Goal: Navigation & Orientation: Find specific page/section

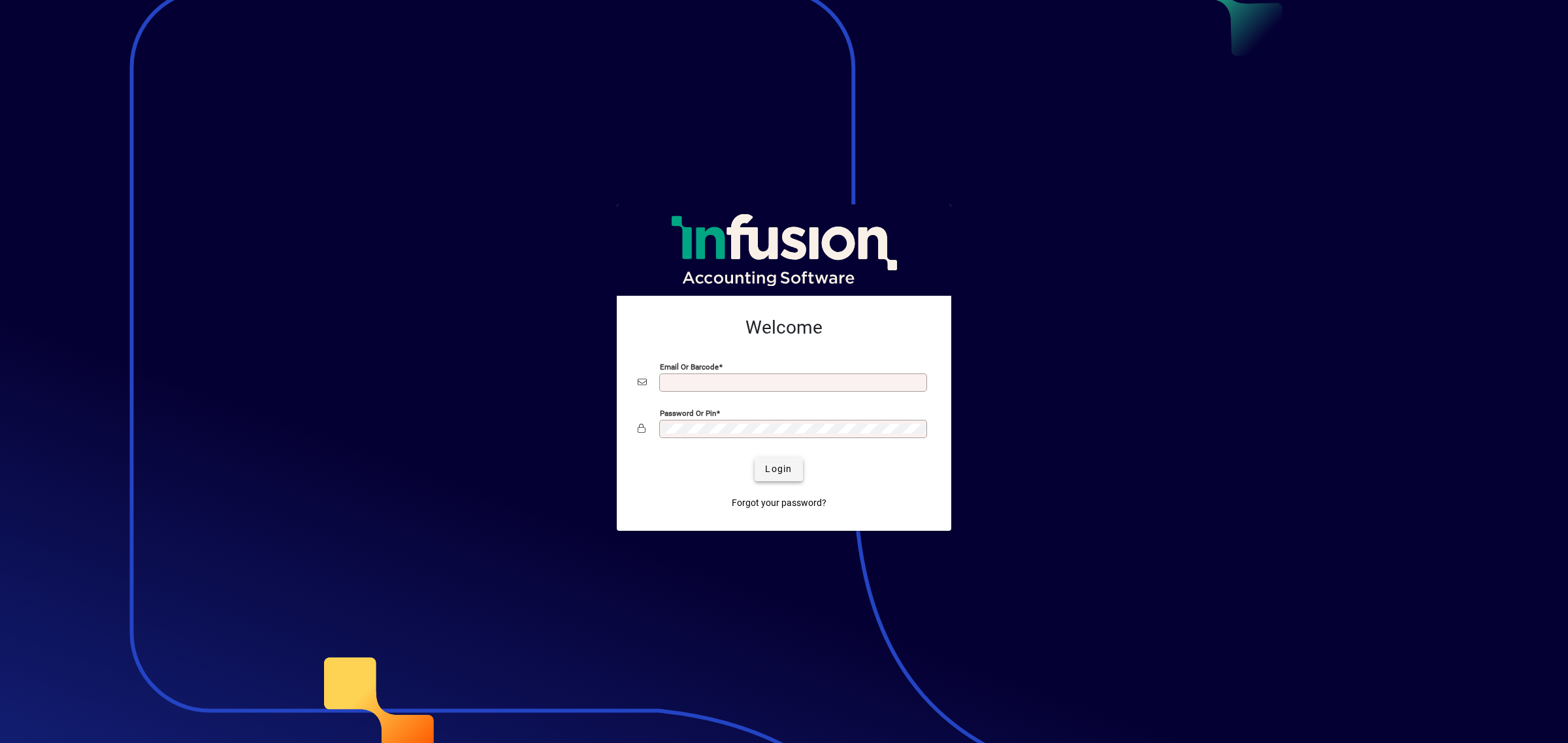
type input "**********"
click at [779, 456] on span "submit" at bounding box center [779, 469] width 48 height 31
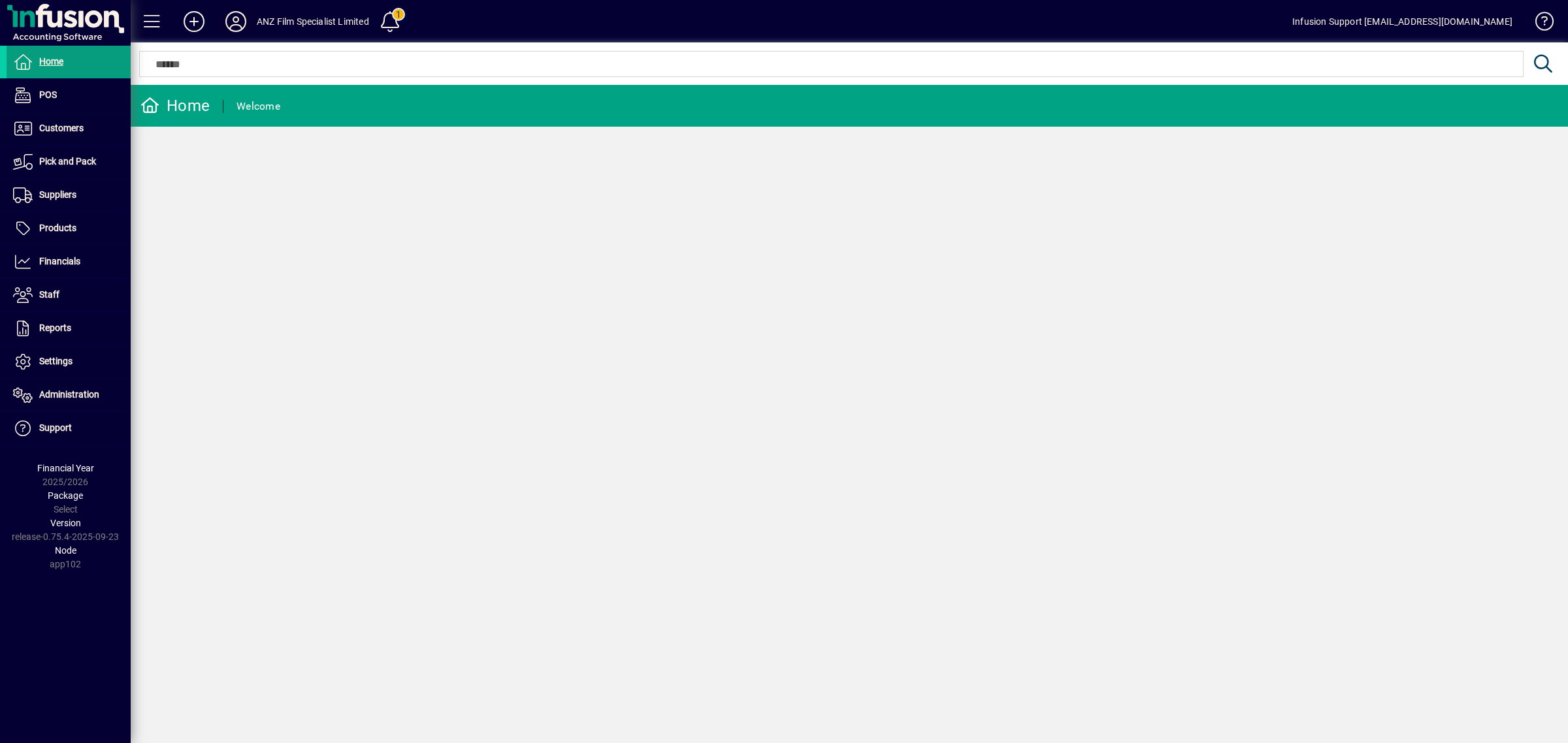
click at [232, 24] on icon at bounding box center [236, 21] width 26 height 21
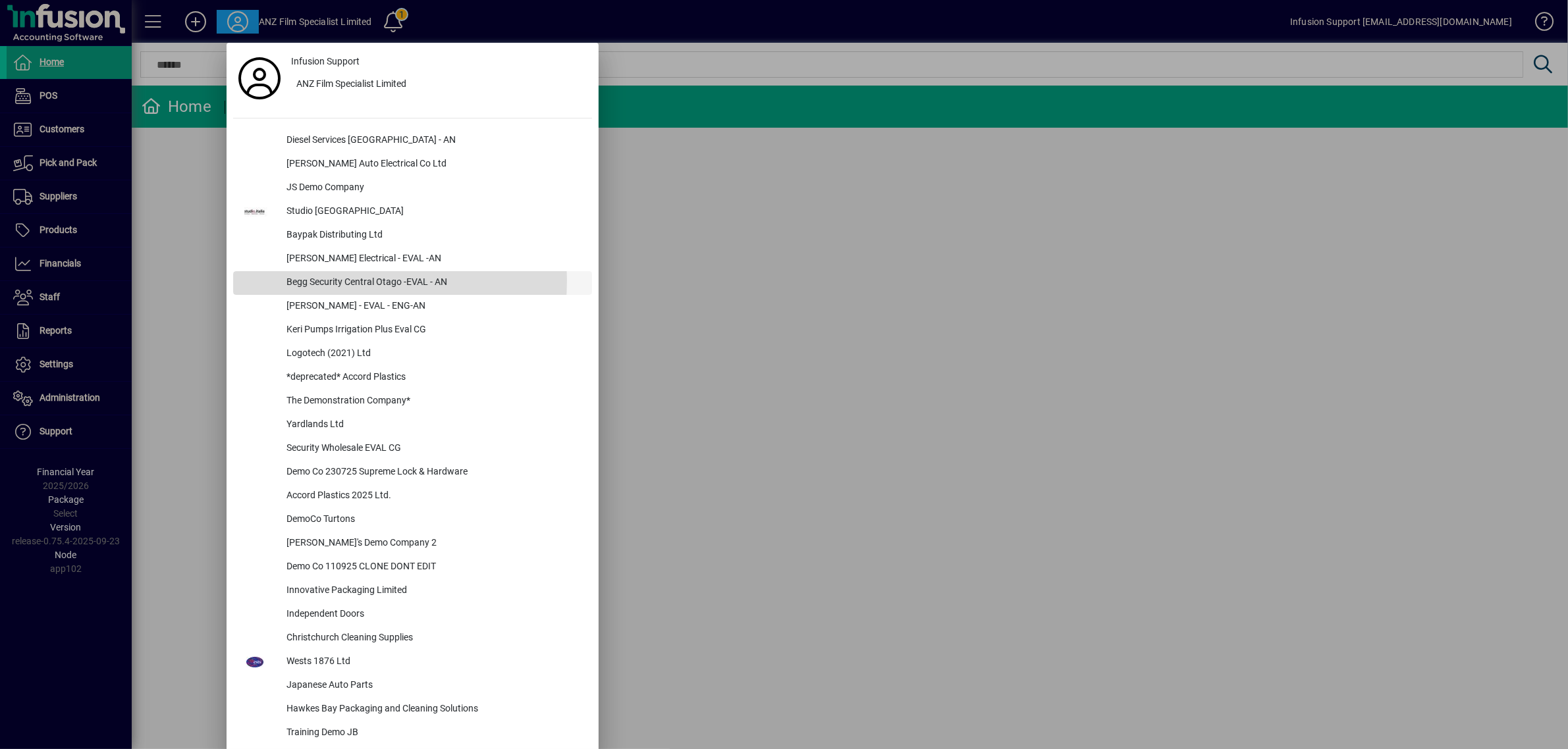
click at [319, 281] on div "Begg Security Central Otago -EVAL - AN" at bounding box center [434, 283] width 316 height 24
